Goal: Task Accomplishment & Management: Manage account settings

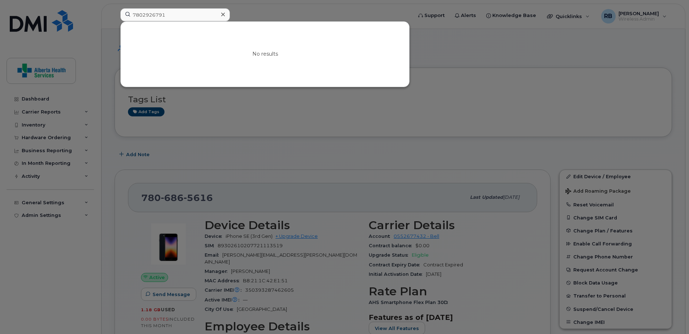
click at [207, 18] on input "7802926791" at bounding box center [174, 14] width 109 height 13
drag, startPoint x: 209, startPoint y: 14, endPoint x: 103, endPoint y: 8, distance: 106.1
click at [115, 8] on div "7802926791 No results" at bounding box center [264, 16] width 299 height 16
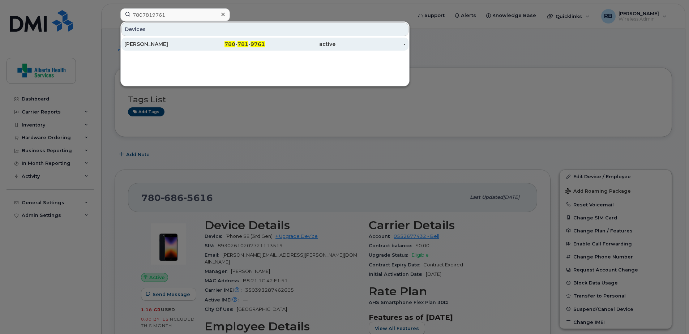
type input "7807819761"
click at [248, 48] on div "780 - 781 - 9761" at bounding box center [230, 44] width 70 height 13
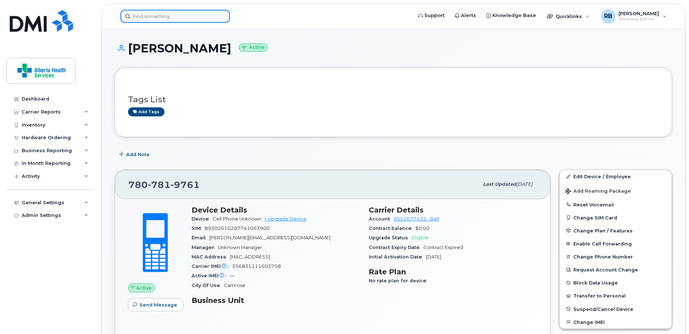
click at [168, 16] on input at bounding box center [174, 16] width 109 height 13
paste input "7802246765"
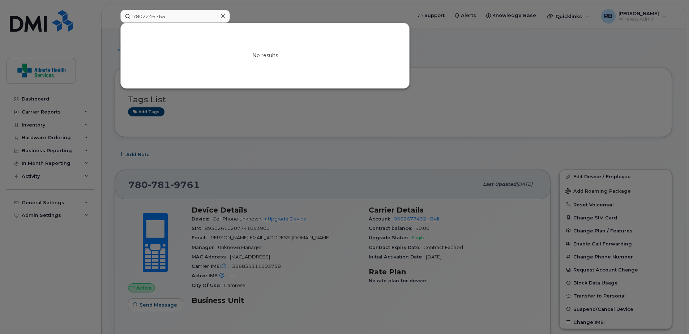
drag, startPoint x: 492, startPoint y: 86, endPoint x: 309, endPoint y: 61, distance: 185.0
click at [490, 85] on div at bounding box center [344, 167] width 689 height 334
drag, startPoint x: 166, startPoint y: 16, endPoint x: 94, endPoint y: 9, distance: 73.0
click at [115, 10] on div "7802246765 No results" at bounding box center [264, 16] width 299 height 13
paste input "9836316"
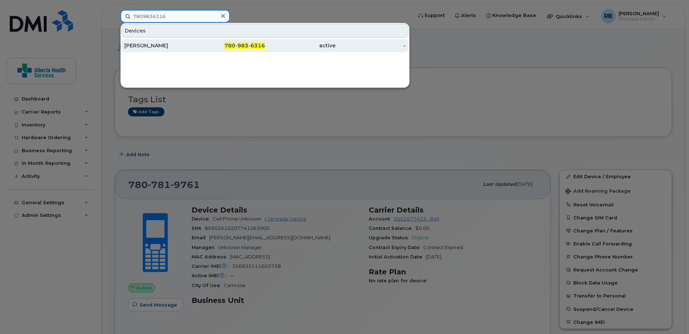
type input "7809836316"
click at [227, 49] on div "780 - 983 - 6316" at bounding box center [230, 45] width 70 height 7
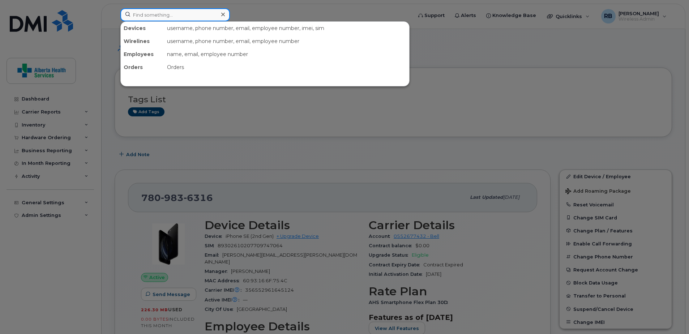
click at [202, 9] on input at bounding box center [174, 14] width 109 height 13
paste input "7809968770"
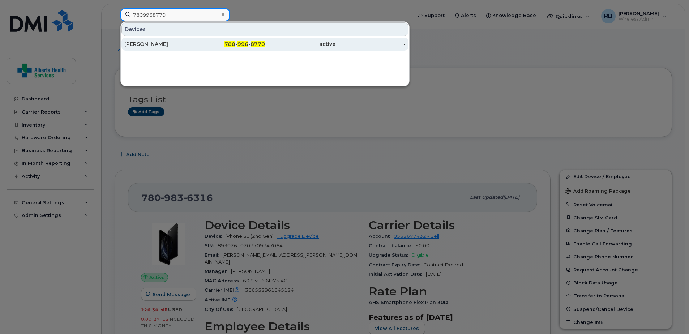
type input "7809968770"
click at [243, 50] on div "780 - 996 - 8770" at bounding box center [230, 44] width 70 height 13
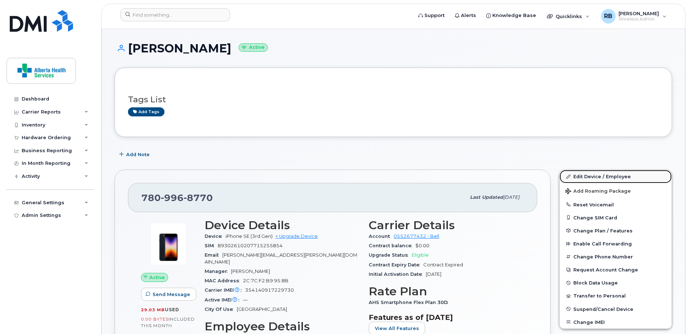
click at [598, 179] on link "Edit Device / Employee" at bounding box center [615, 176] width 112 height 13
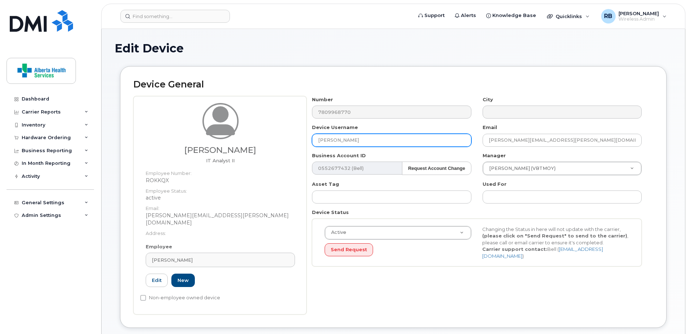
drag, startPoint x: 387, startPoint y: 139, endPoint x: 137, endPoint y: 135, distance: 249.7
click at [156, 136] on div "Cody Jacob IT Analyst II Employee Number: ROKKQX Employee Status: active Email:…" at bounding box center [393, 205] width 520 height 218
paste input "Kavya Singireddy"
type input "Kavya Singireddy"
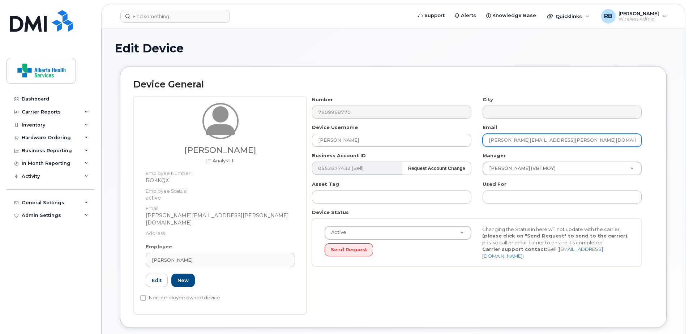
drag, startPoint x: 606, startPoint y: 137, endPoint x: 274, endPoint y: 142, distance: 331.4
click at [274, 142] on div "Cody Jacob IT Analyst II Employee Number: ROKKQX Employee Status: active Email:…" at bounding box center [393, 205] width 520 height 218
paste input "Kavya.Singireddy@ah"
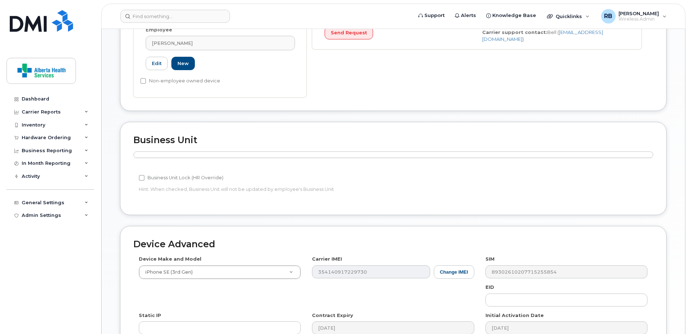
scroll to position [317, 0]
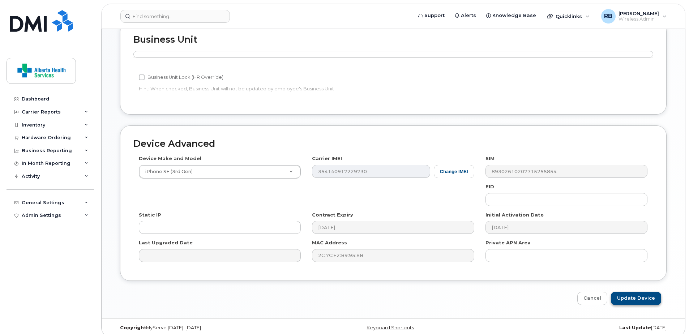
type input "Kavya.Singireddy@ahs.ca"
click at [645, 292] on input "Update Device" at bounding box center [636, 298] width 50 height 13
type input "Saving..."
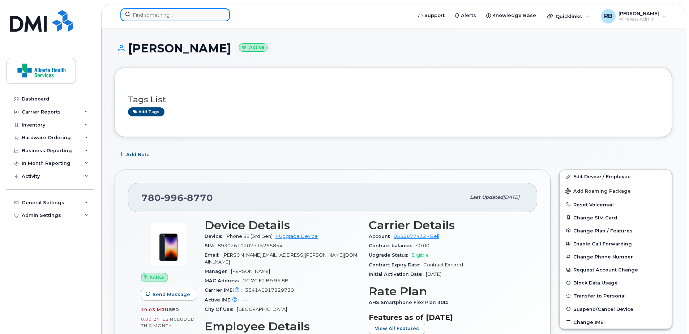
click at [182, 17] on input at bounding box center [174, 14] width 109 height 13
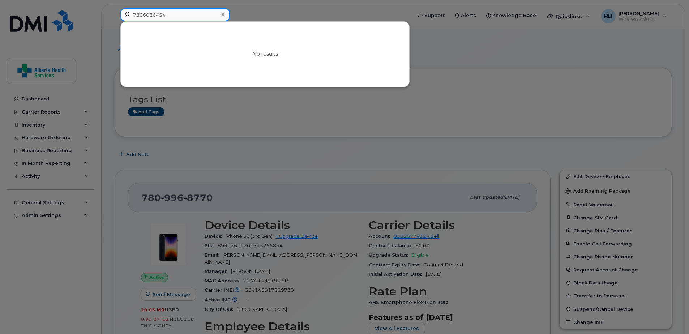
click at [183, 13] on input "7806086454" at bounding box center [174, 14] width 109 height 13
drag, startPoint x: 191, startPoint y: 16, endPoint x: 59, endPoint y: 15, distance: 131.5
click at [115, 16] on div "7806086454 No results" at bounding box center [264, 16] width 299 height 16
paste input "[PERSON_NAME]"
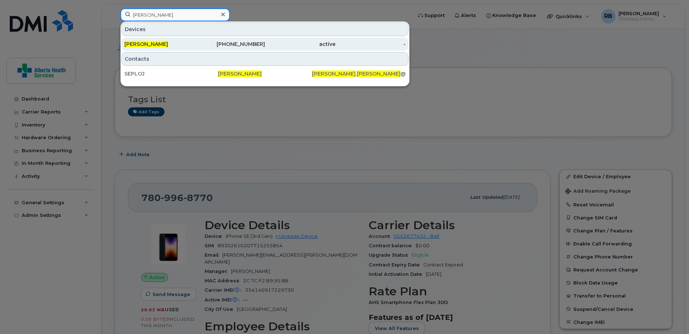
type input "[PERSON_NAME]"
click at [264, 46] on div "780-679-7749" at bounding box center [230, 43] width 70 height 7
